Goal: Task Accomplishment & Management: Use online tool/utility

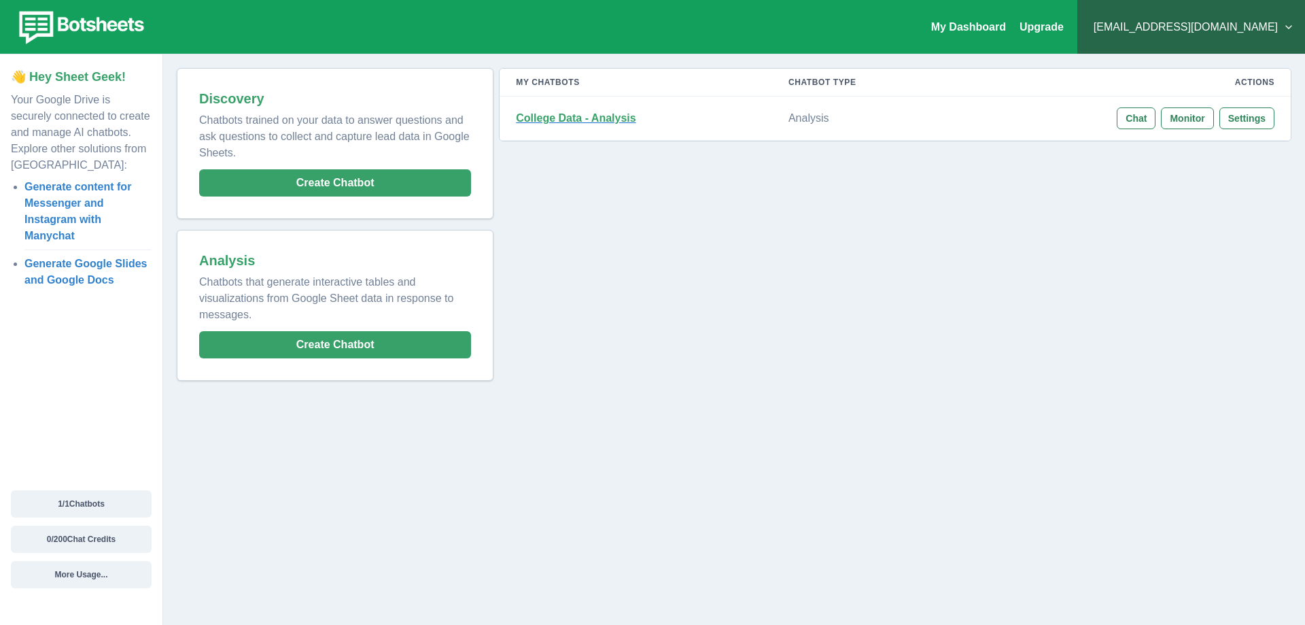
click at [576, 121] on strong "College Data - Analysis" at bounding box center [576, 118] width 120 height 12
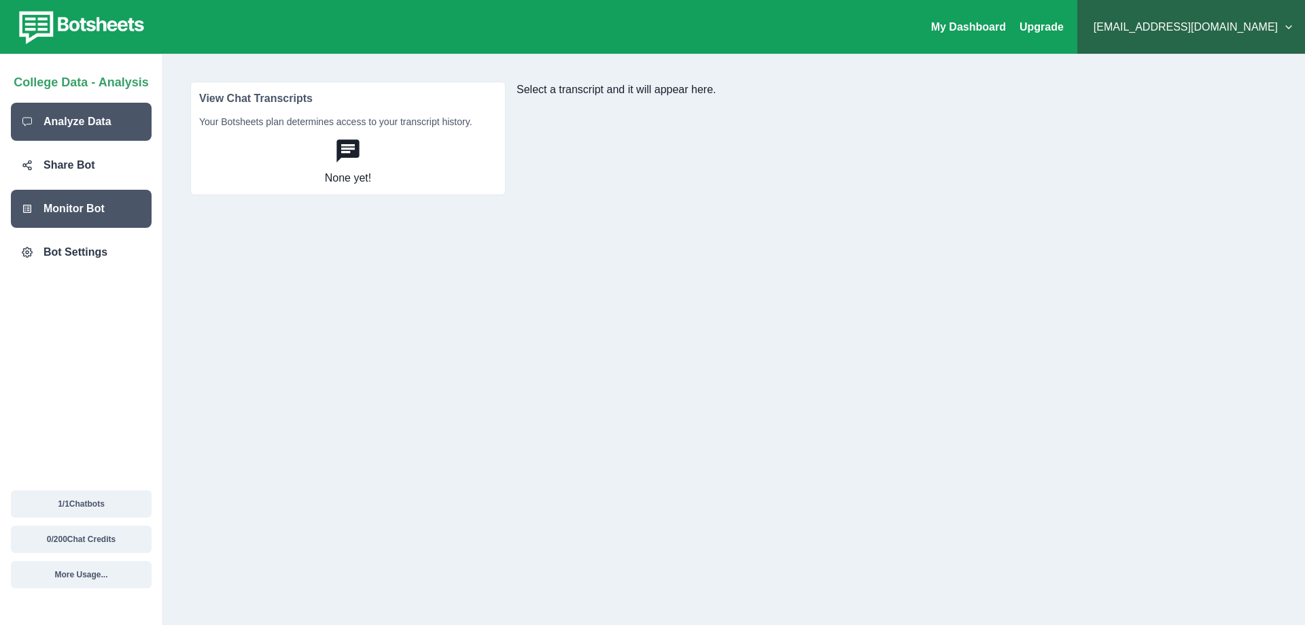
click at [103, 133] on div "Analyze Data" at bounding box center [81, 122] width 141 height 38
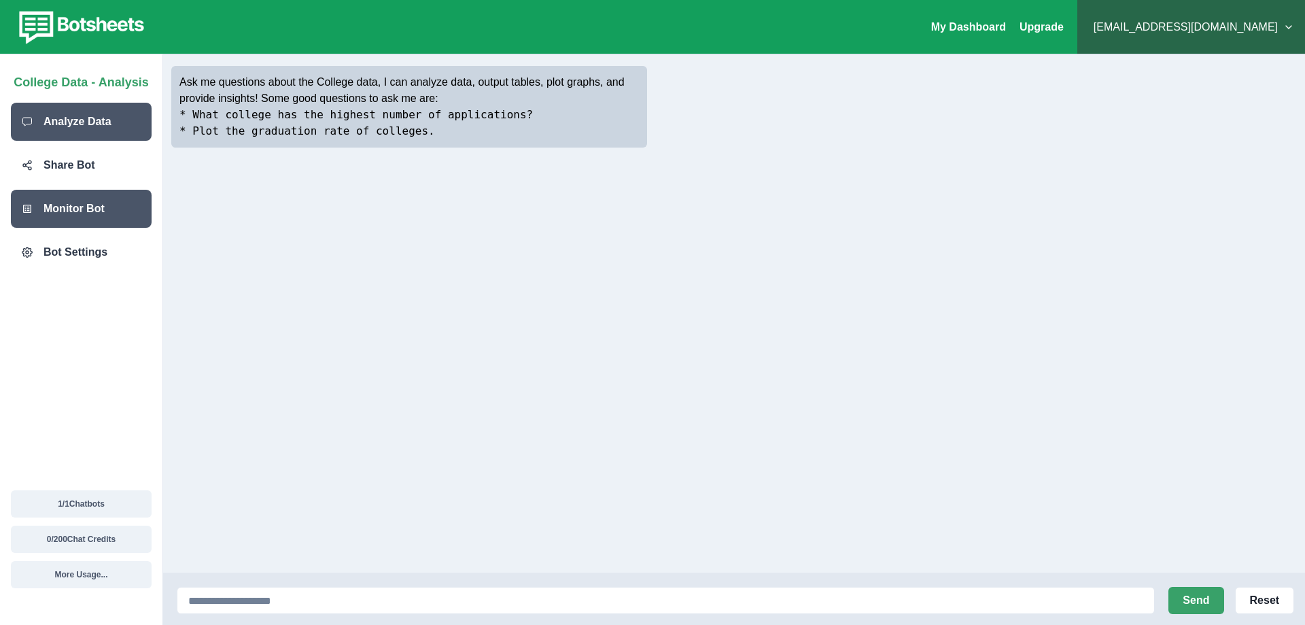
click at [95, 202] on p "Monitor Bot" at bounding box center [74, 209] width 61 height 16
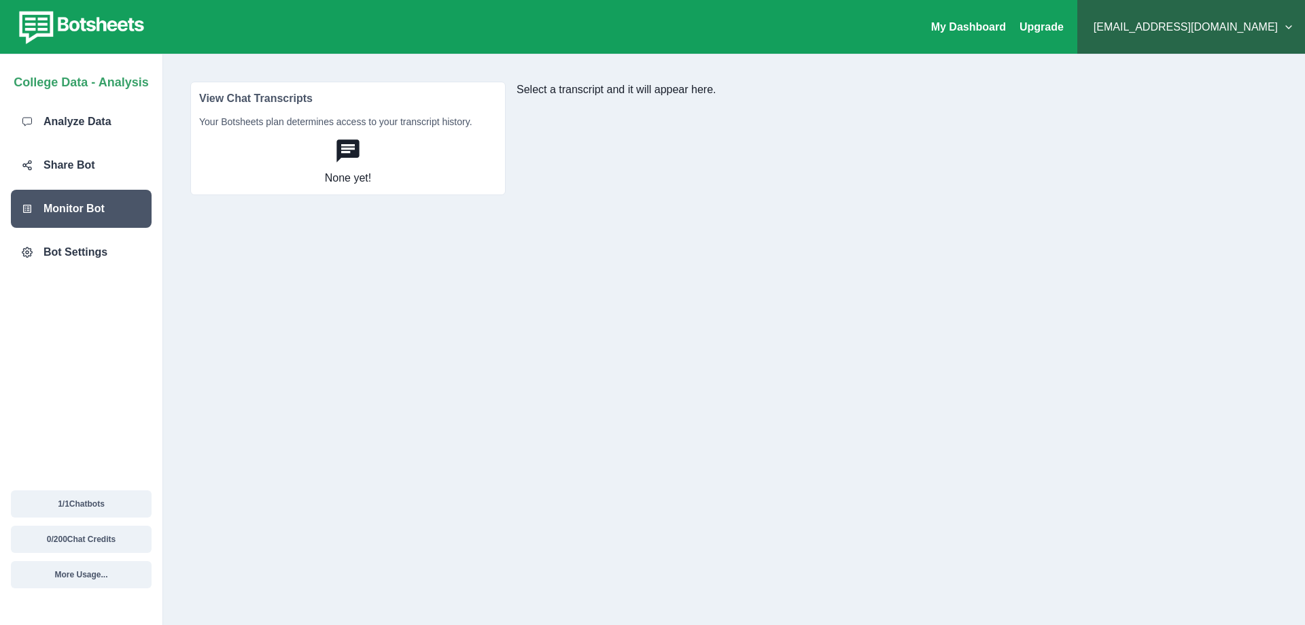
click at [103, 86] on p "College Data - Analysis" at bounding box center [81, 80] width 135 height 24
click at [131, 48] on div "My Dashboard Upgrade Rain_yau_116@hotmail.com Plans & Pricing My Billing Help &…" at bounding box center [652, 27] width 1305 height 54
click at [130, 27] on img at bounding box center [79, 27] width 137 height 38
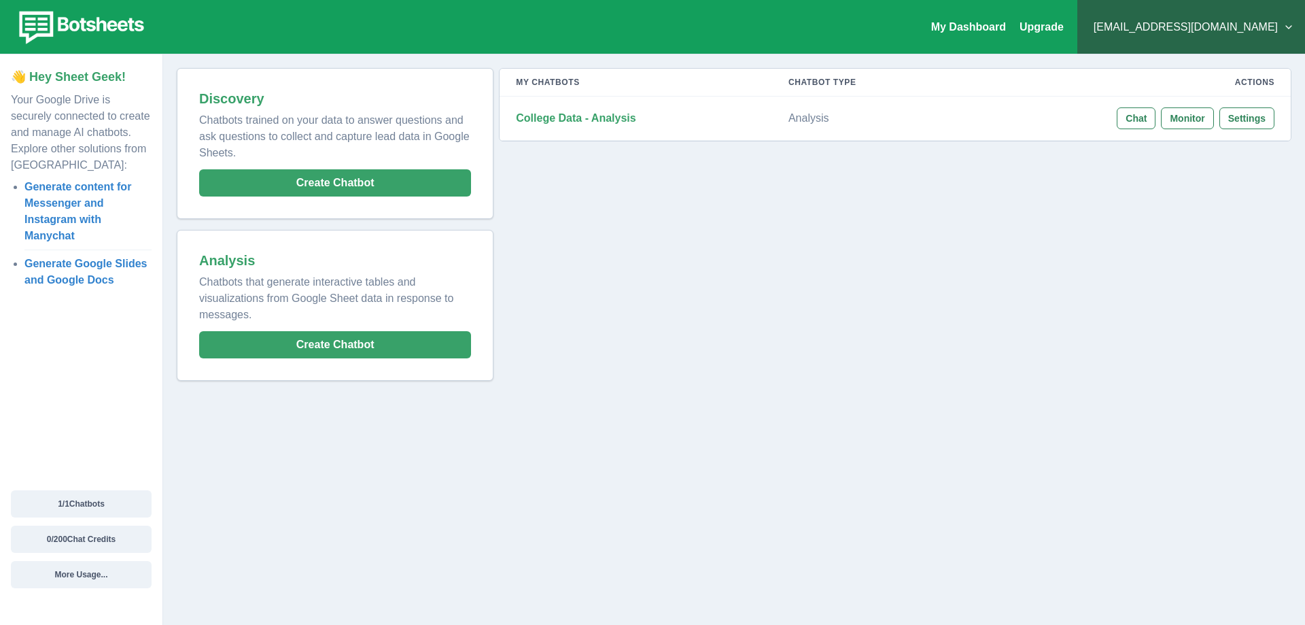
drag, startPoint x: 55, startPoint y: 1, endPoint x: 80, endPoint y: 140, distance: 141.6
click at [80, 140] on p "Your Google Drive is securely connected to create and manage AI chatbots. Explo…" at bounding box center [81, 129] width 141 height 87
click at [347, 345] on button "Create Chatbot" at bounding box center [335, 344] width 272 height 27
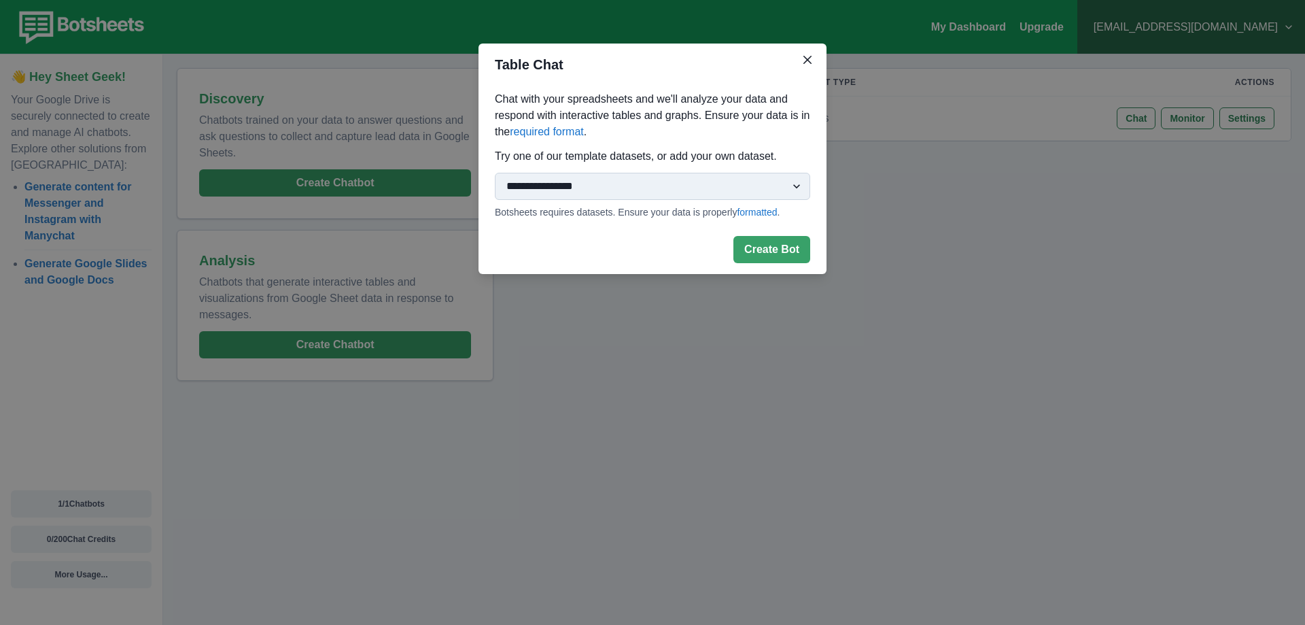
click at [794, 186] on select "**********" at bounding box center [652, 186] width 315 height 27
click at [978, 255] on div "**********" at bounding box center [652, 312] width 1305 height 625
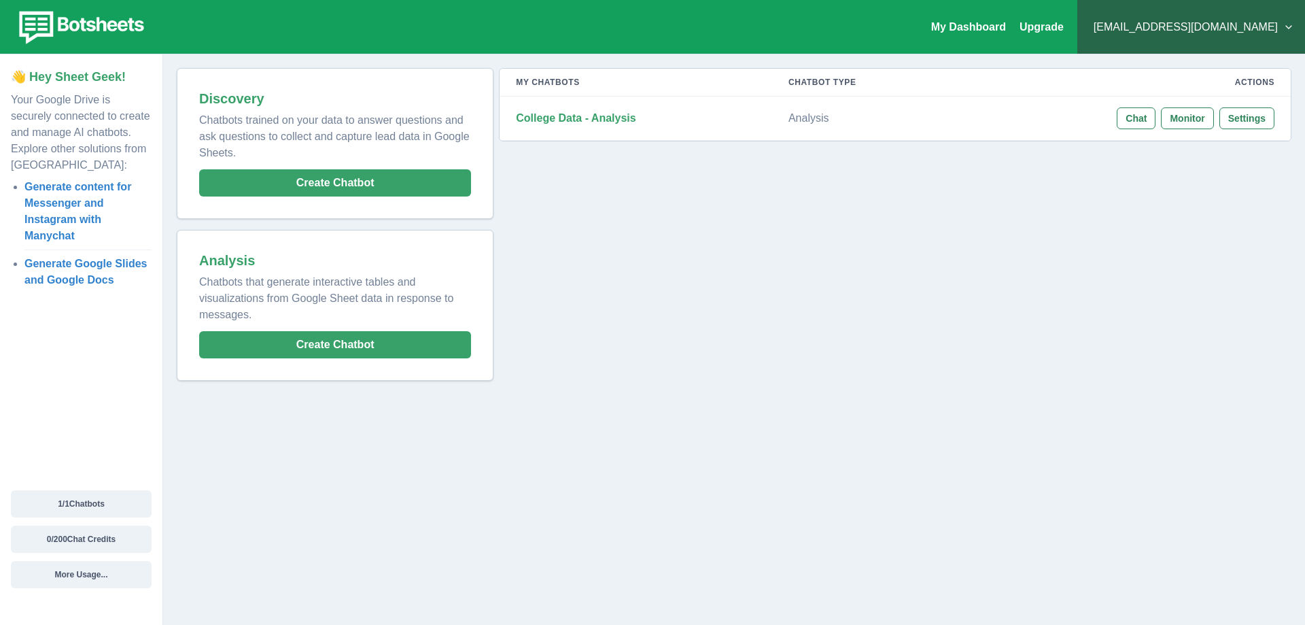
click at [653, 301] on div "My Chatbots Chatbot Type Actions College Data - Analysis Analysis Chat Monitor …" at bounding box center [893, 224] width 798 height 313
click at [740, 276] on div "My Chatbots Chatbot Type Actions College Data - Analysis Analysis Chat Monitor …" at bounding box center [893, 224] width 798 height 313
